Goal: Contribute content: Add original content to the website for others to see

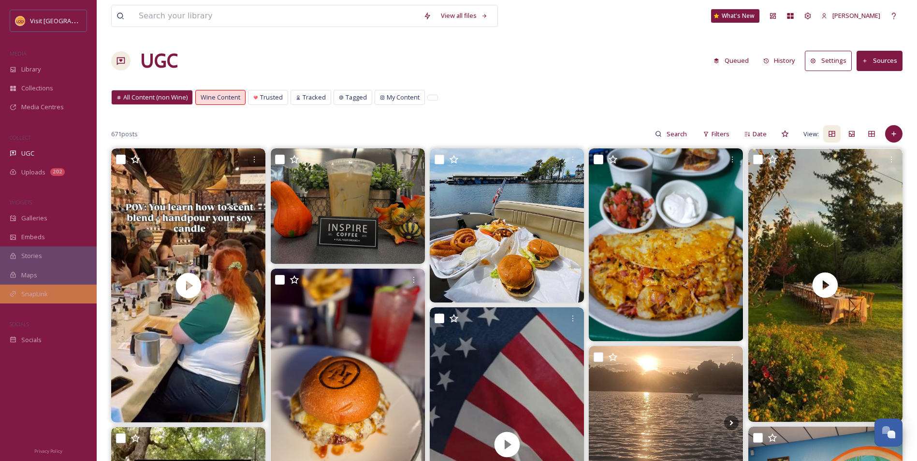
click at [29, 294] on span "SnapLink" at bounding box center [34, 293] width 27 height 9
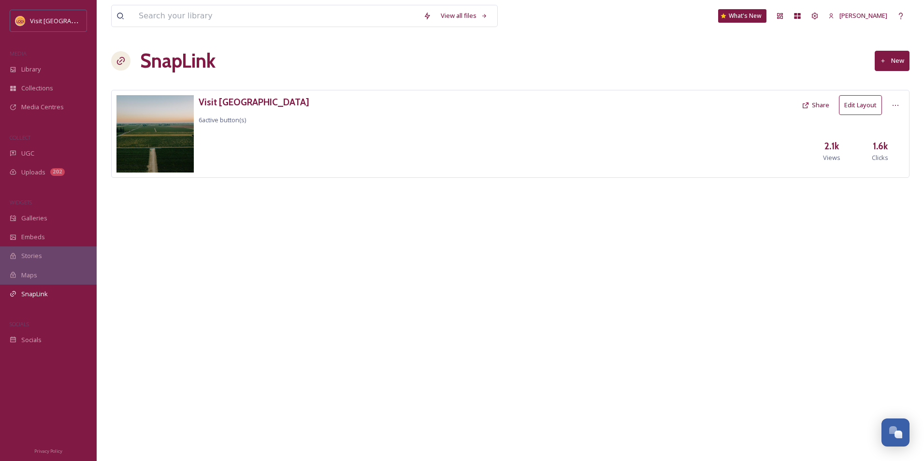
click at [856, 105] on button "Edit Layout" at bounding box center [860, 105] width 43 height 20
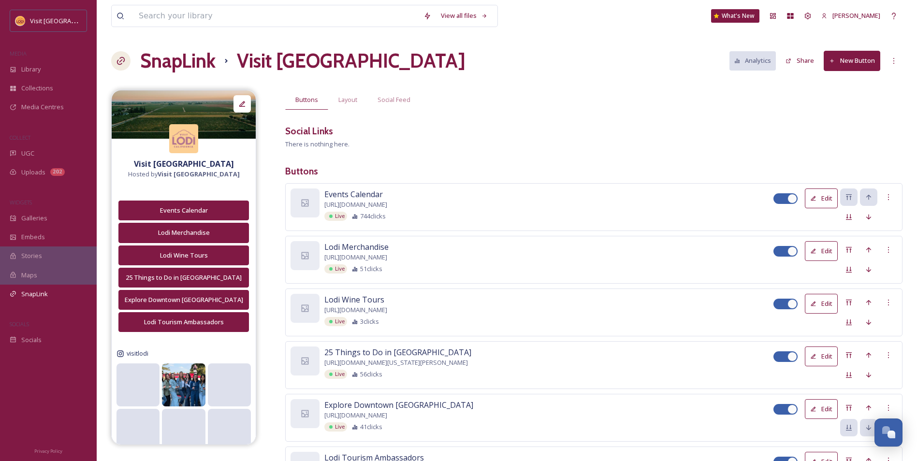
click at [849, 57] on button "New Button" at bounding box center [851, 61] width 57 height 20
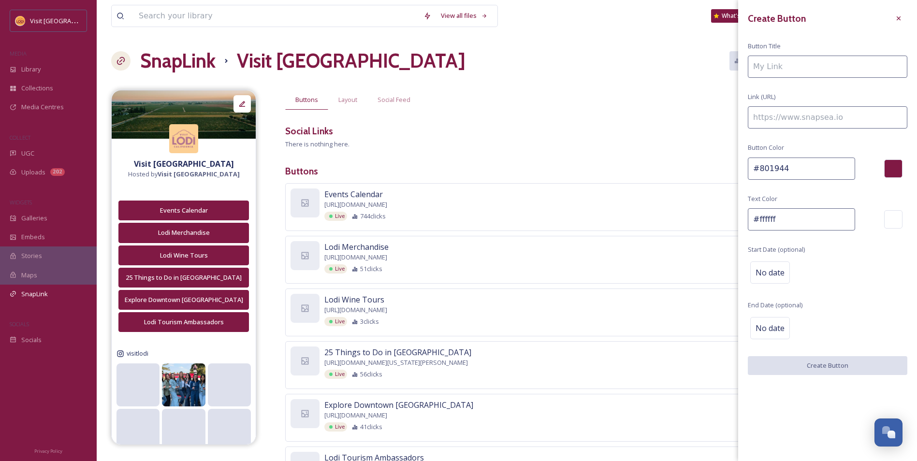
click at [806, 116] on input at bounding box center [827, 117] width 159 height 22
paste input "[URL][DOMAIN_NAME]"
type input "[URL][DOMAIN_NAME]"
click at [782, 66] on input at bounding box center [827, 67] width 159 height 22
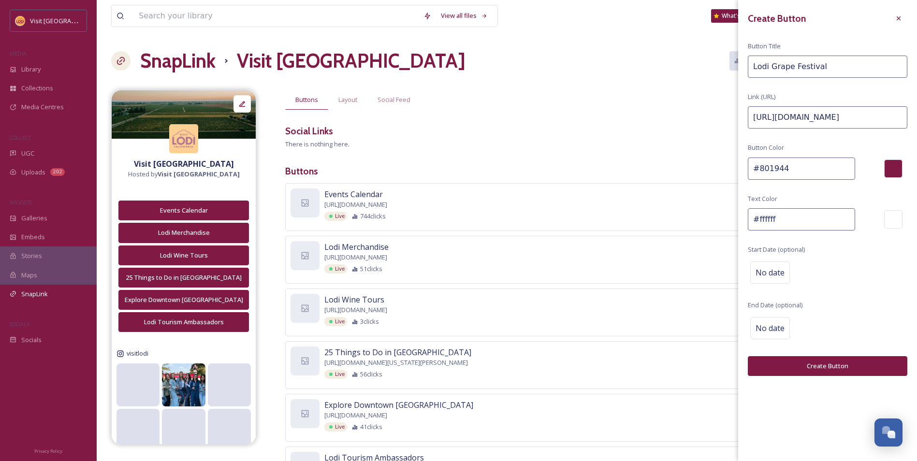
type input "Lodi Grape Festival"
click at [816, 357] on button "Create Button" at bounding box center [827, 366] width 159 height 20
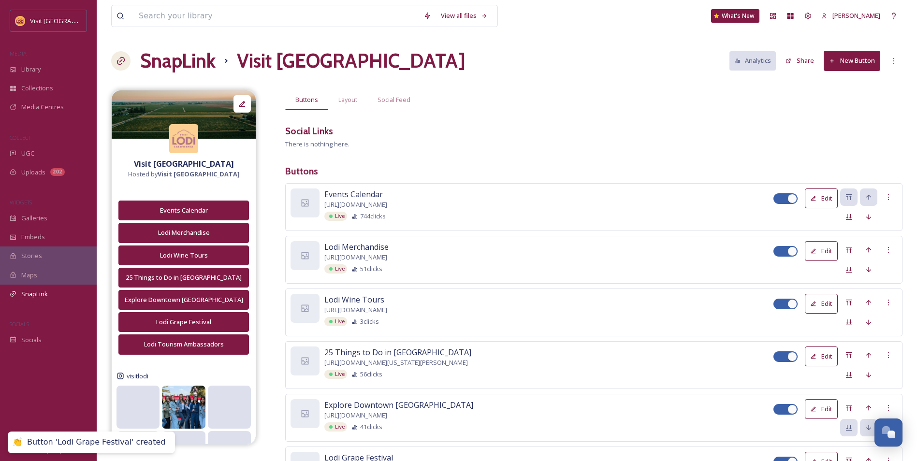
click at [839, 62] on button "New Button" at bounding box center [851, 61] width 57 height 20
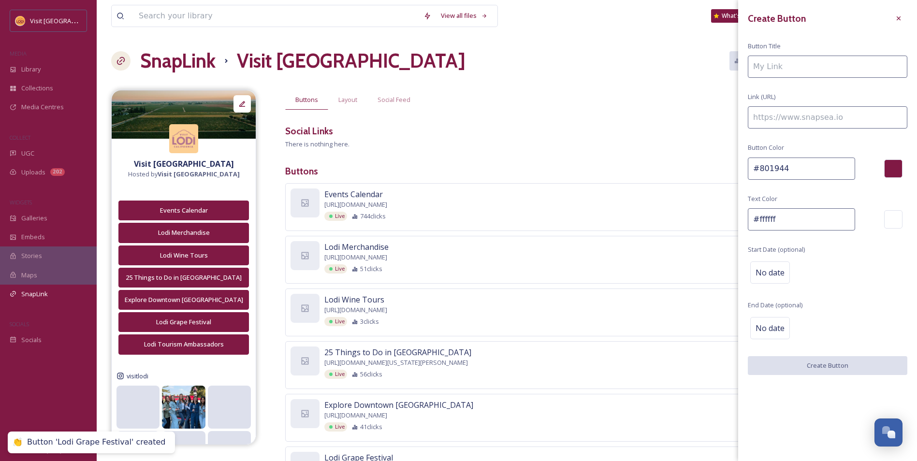
click at [777, 68] on input at bounding box center [827, 67] width 159 height 22
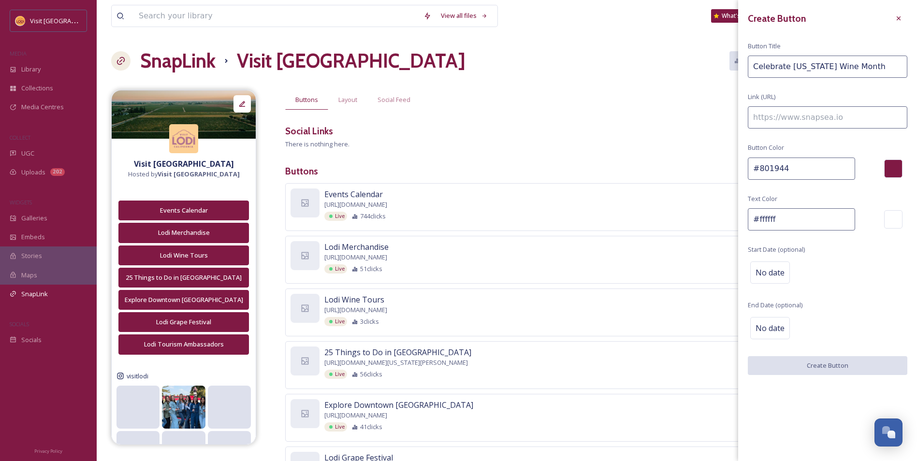
type input "Celebrate [US_STATE] Wine Month"
click at [814, 115] on input at bounding box center [827, 117] width 159 height 22
paste input "[URL][DOMAIN_NAME][US_STATE]"
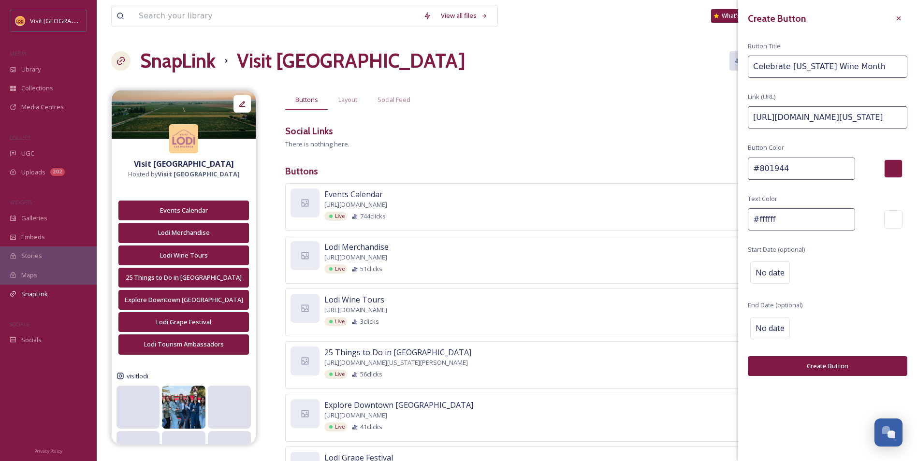
type input "[URL][DOMAIN_NAME][US_STATE]"
click at [837, 367] on button "Create Button" at bounding box center [827, 366] width 159 height 20
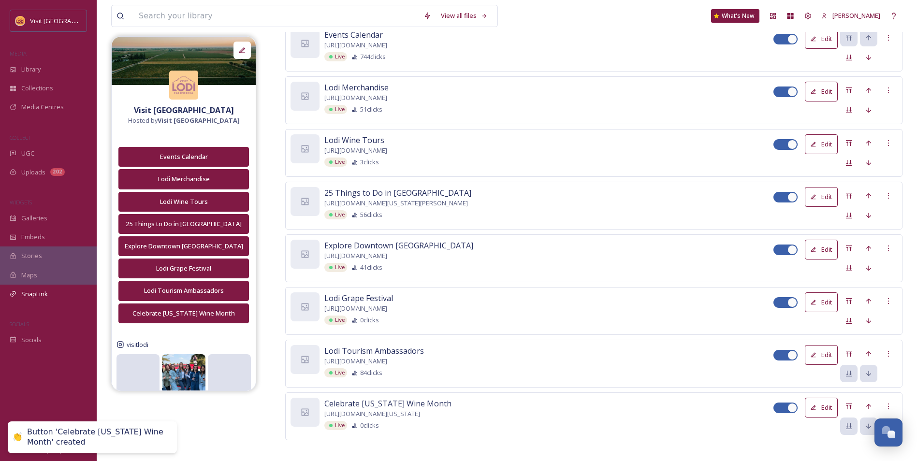
scroll to position [168, 0]
